Goal: Transaction & Acquisition: Purchase product/service

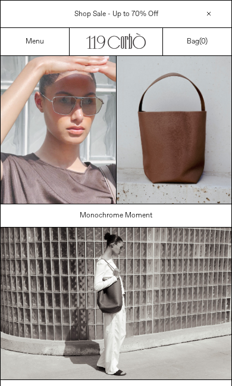
click at [40, 40] on link "Menu" at bounding box center [35, 42] width 18 height 10
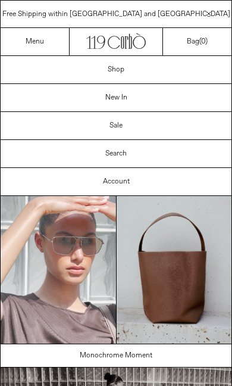
click at [124, 67] on link "Shop" at bounding box center [116, 69] width 231 height 27
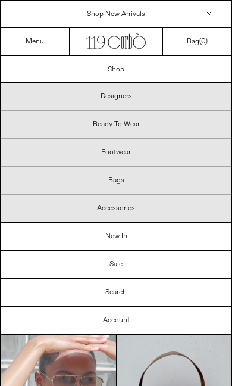
click at [133, 234] on link "New In" at bounding box center [116, 236] width 231 height 27
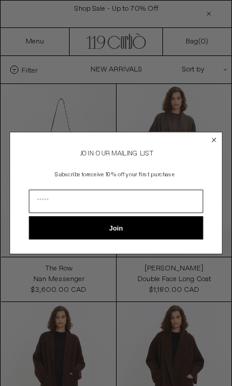
click at [218, 140] on circle "Close dialog" at bounding box center [213, 139] width 9 height 9
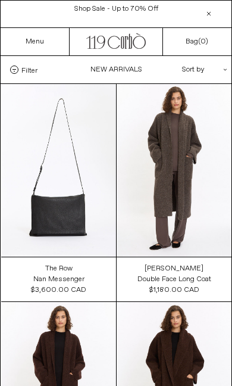
click at [49, 50] on div "Menu" at bounding box center [35, 41] width 69 height 27
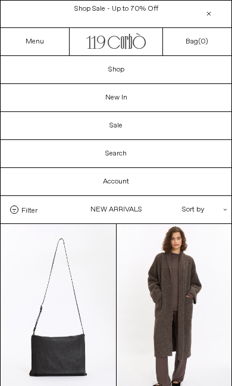
click at [123, 70] on link "Shop" at bounding box center [116, 69] width 231 height 27
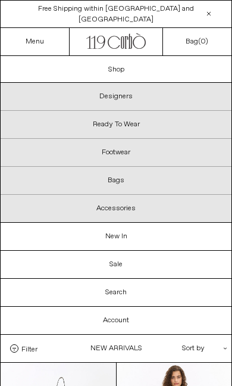
click at [130, 152] on p "Footwear" at bounding box center [116, 153] width 231 height 28
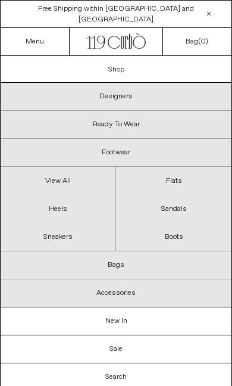
click at [181, 239] on link "Boots" at bounding box center [173, 237] width 115 height 28
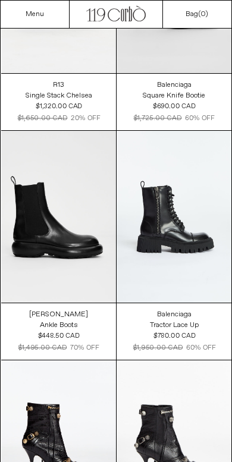
scroll to position [643, 0]
click at [68, 230] on at bounding box center [58, 217] width 115 height 173
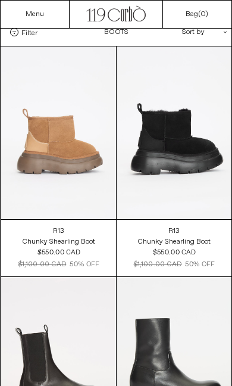
scroll to position [0, 0]
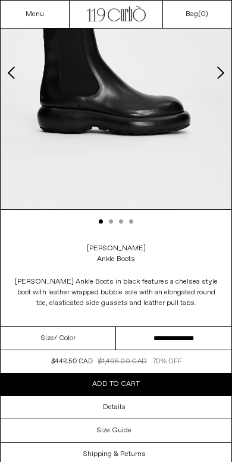
scroll to position [158, 0]
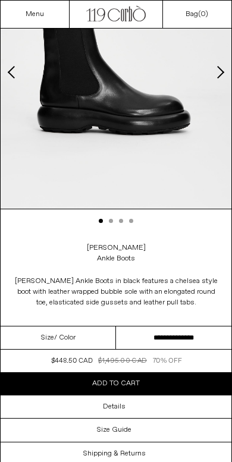
click at [154, 334] on select "**********" at bounding box center [173, 338] width 115 height 23
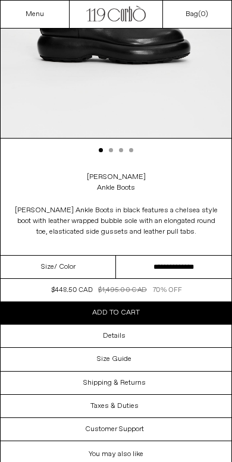
scroll to position [229, 0]
click at [124, 358] on h3 "Size Guide" at bounding box center [114, 359] width 35 height 8
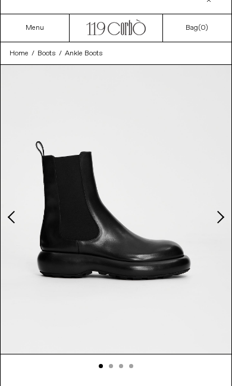
scroll to position [0, 0]
